Goal: Transaction & Acquisition: Purchase product/service

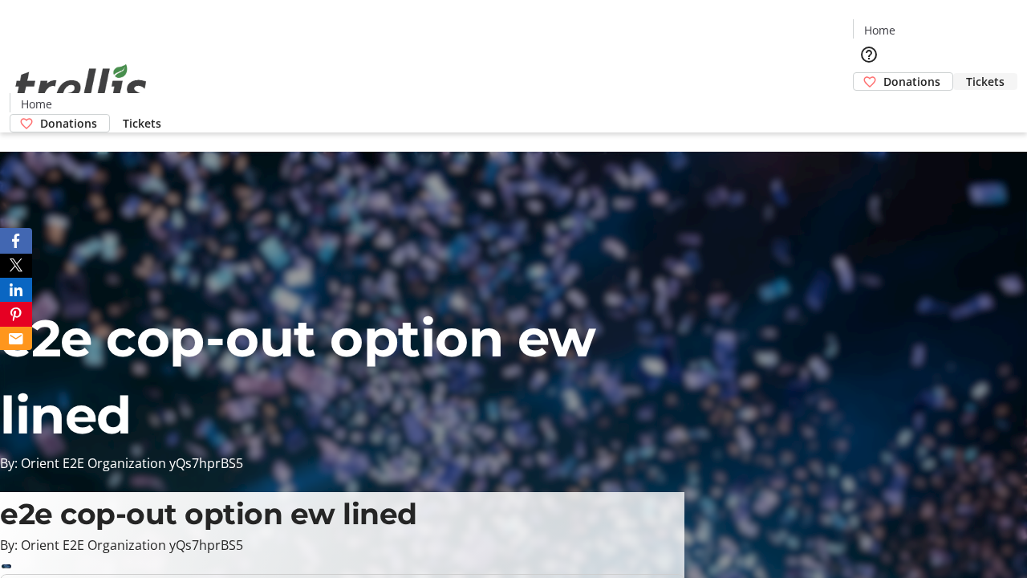
click at [966, 73] on span "Tickets" at bounding box center [985, 81] width 39 height 17
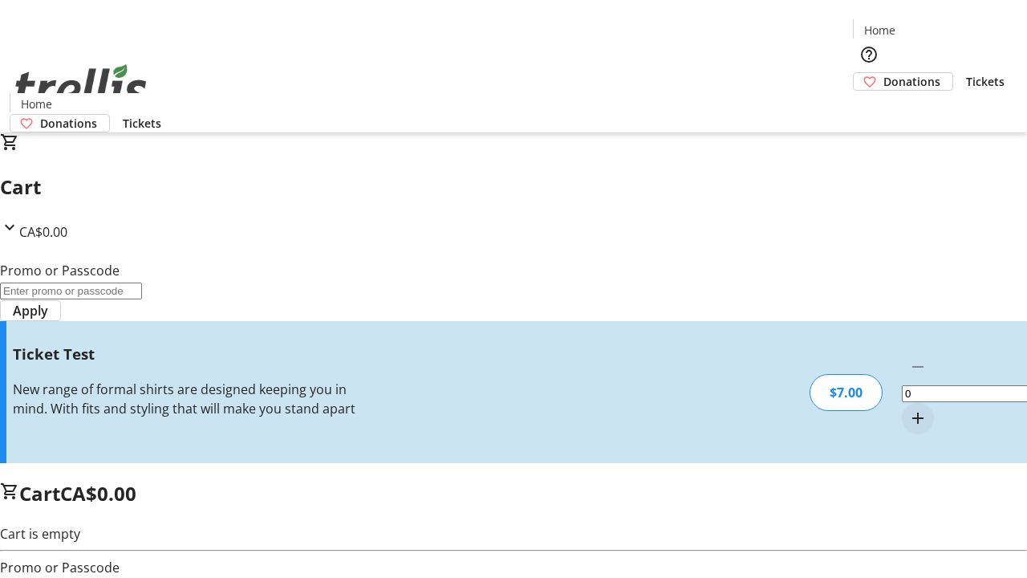
click at [909, 409] on mat-icon "Increment by one" at bounding box center [918, 418] width 19 height 19
type input "1"
